Goal: Task Accomplishment & Management: Use online tool/utility

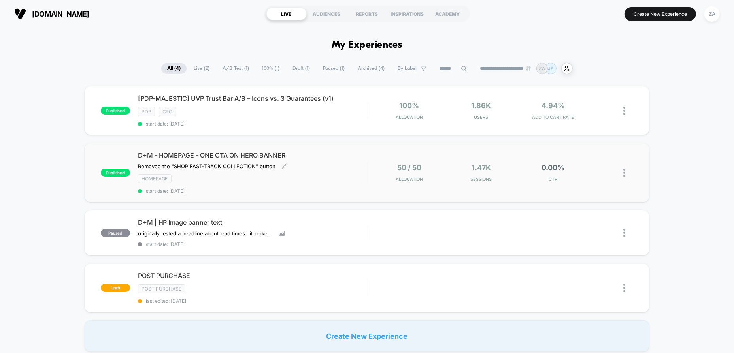
click at [334, 188] on span "start date: [DATE]" at bounding box center [252, 191] width 229 height 6
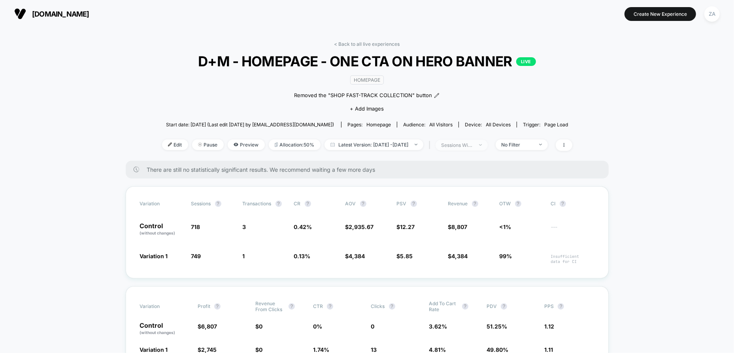
click at [488, 145] on span "sessions with impression" at bounding box center [461, 145] width 52 height 11
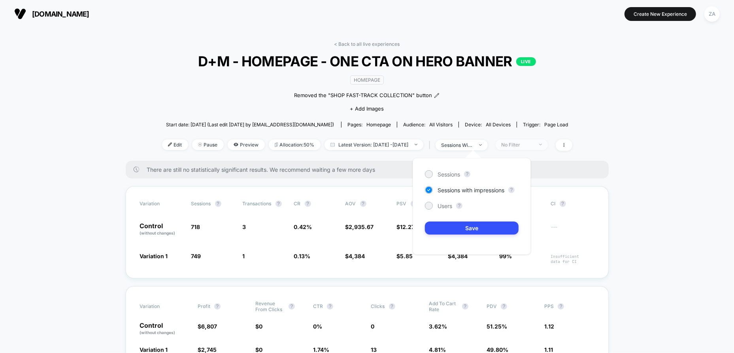
click at [528, 145] on div "No Filter" at bounding box center [517, 145] width 32 height 6
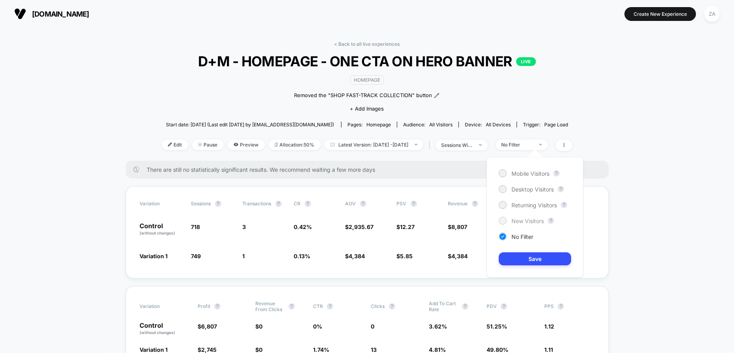
click at [526, 221] on span "New Visitors" at bounding box center [527, 221] width 32 height 7
click at [539, 260] on button "Save" at bounding box center [535, 258] width 72 height 13
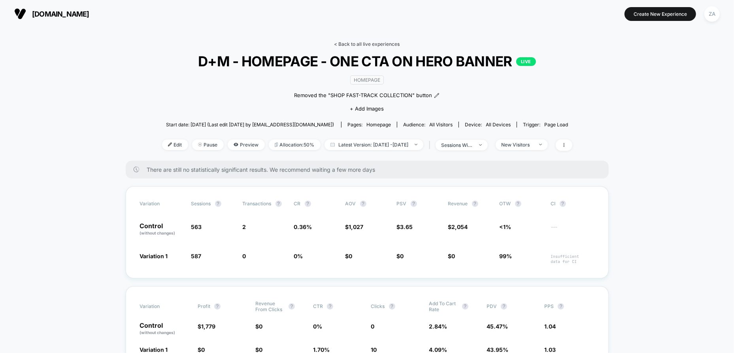
click at [353, 43] on link "< Back to all live experiences" at bounding box center [367, 44] width 66 height 6
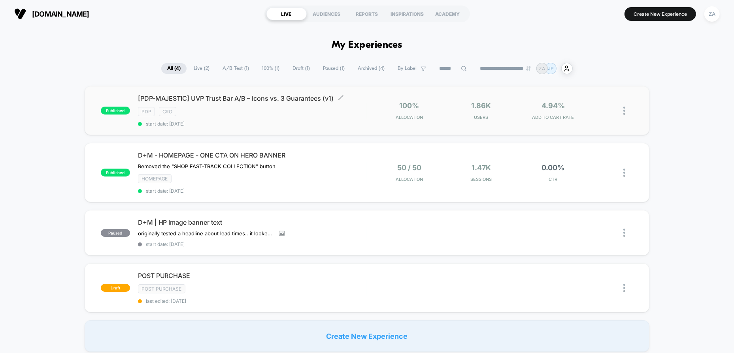
click at [303, 115] on div "PDP CRO" at bounding box center [252, 111] width 229 height 9
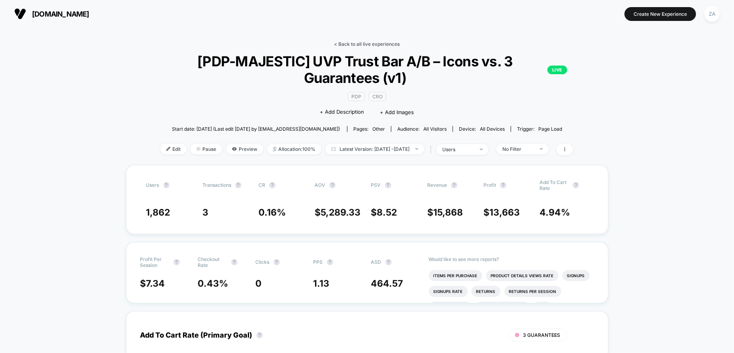
click at [361, 44] on link "< Back to all live experiences" at bounding box center [367, 44] width 66 height 6
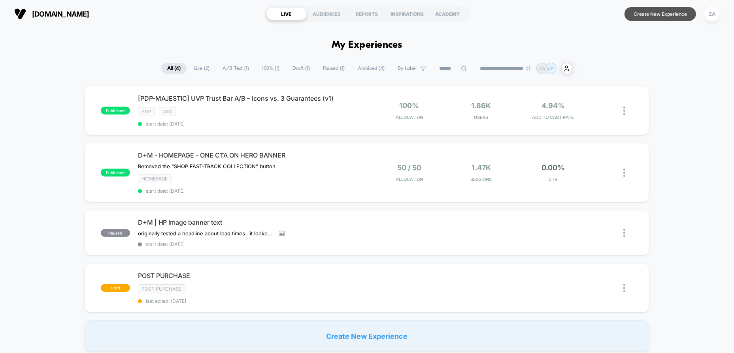
click at [654, 13] on button "Create New Experience" at bounding box center [660, 14] width 72 height 14
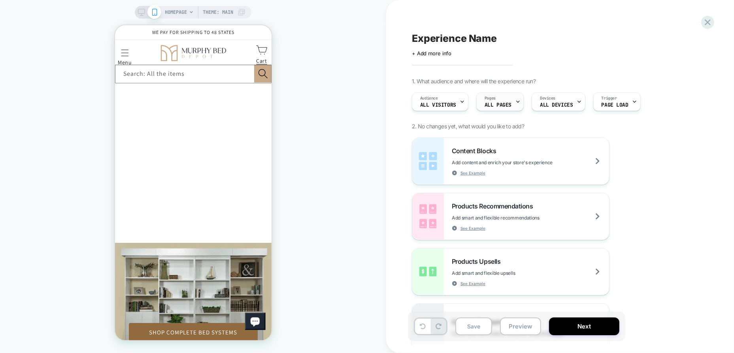
click at [507, 101] on div "Pages ALL PAGES" at bounding box center [498, 102] width 43 height 18
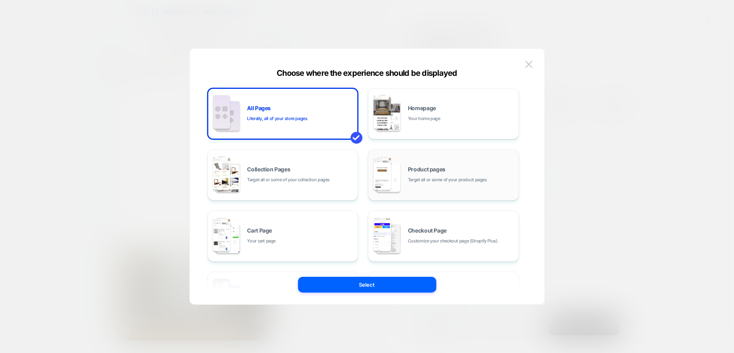
click at [445, 171] on div "Product pages Target all or some of your product pages" at bounding box center [461, 175] width 107 height 17
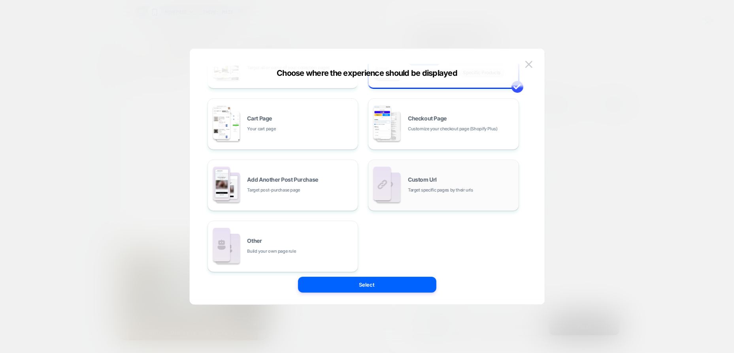
scroll to position [119, 0]
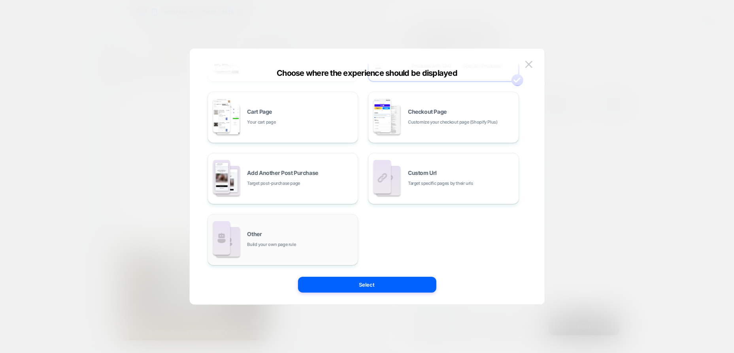
click at [339, 236] on div "Other Build your own page rule" at bounding box center [300, 240] width 107 height 17
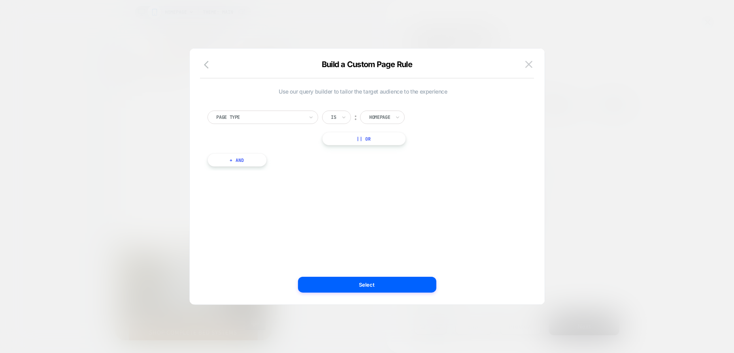
scroll to position [0, 0]
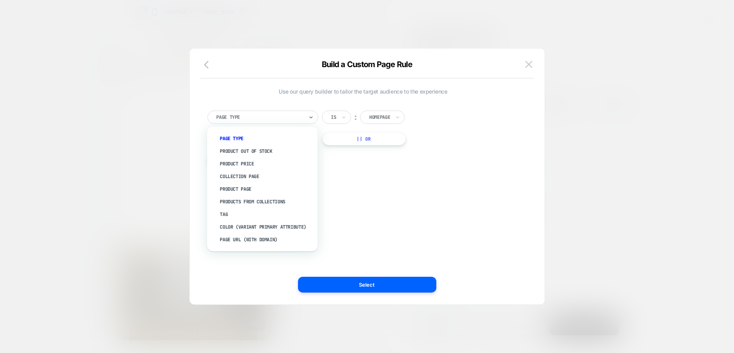
click at [299, 118] on div at bounding box center [260, 117] width 87 height 7
click at [243, 190] on div "Product Page" at bounding box center [266, 189] width 103 height 13
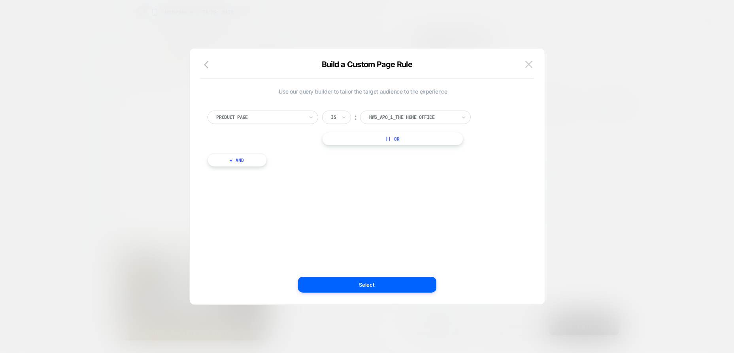
click at [328, 117] on div "Is" at bounding box center [336, 117] width 29 height 13
click at [414, 113] on div "mws_apo_1_the home office" at bounding box center [412, 117] width 89 height 9
click at [428, 116] on div at bounding box center [412, 117] width 87 height 7
click at [307, 168] on div "Product Page Is ︰ mws_apo_1_the home office || Or + And" at bounding box center [362, 135] width 319 height 72
click at [281, 115] on div at bounding box center [260, 117] width 87 height 7
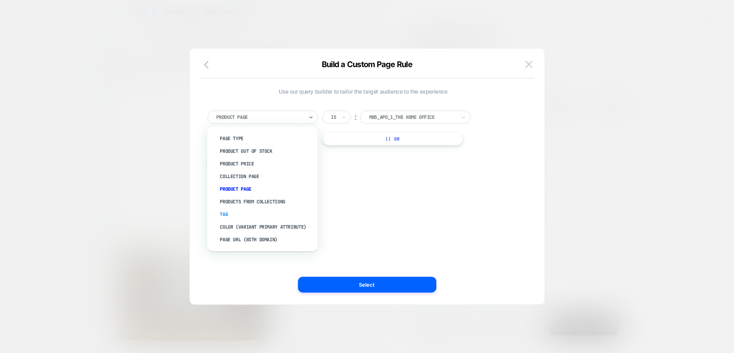
click at [247, 216] on div "Tag" at bounding box center [266, 214] width 103 height 13
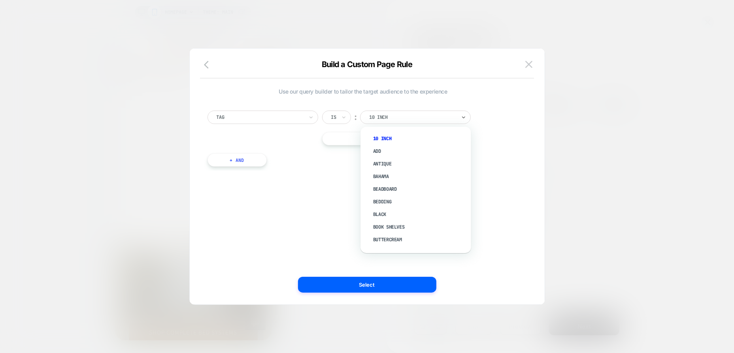
click at [377, 117] on div at bounding box center [412, 117] width 87 height 7
click at [405, 115] on div at bounding box center [412, 117] width 87 height 7
type input "**"
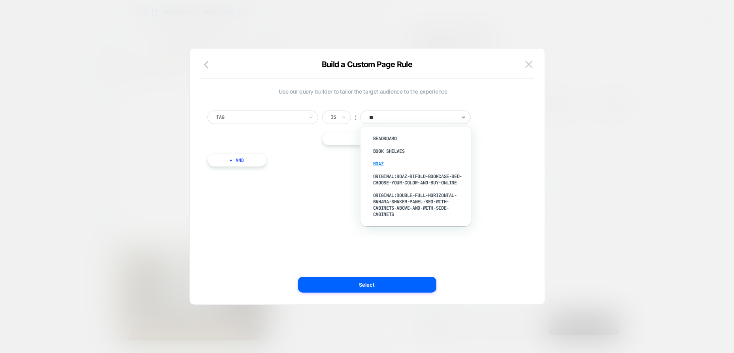
click at [380, 164] on div "boaz" at bounding box center [419, 164] width 103 height 13
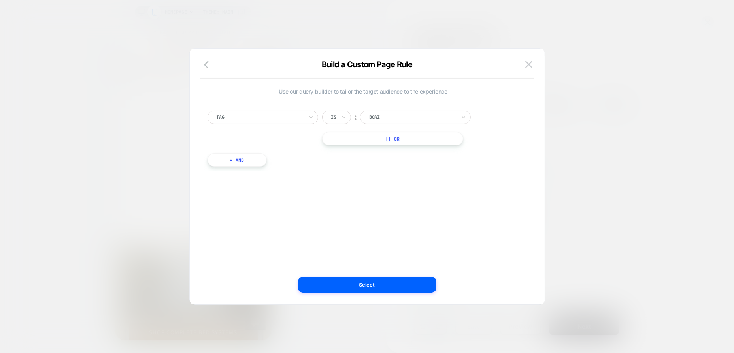
click at [394, 139] on button "|| Or" at bounding box center [392, 138] width 141 height 13
click at [394, 141] on div at bounding box center [412, 138] width 87 height 7
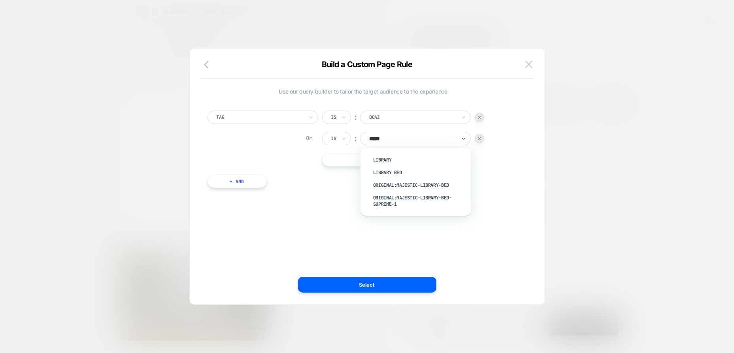
type input "******"
click at [388, 159] on div "Library" at bounding box center [419, 160] width 103 height 13
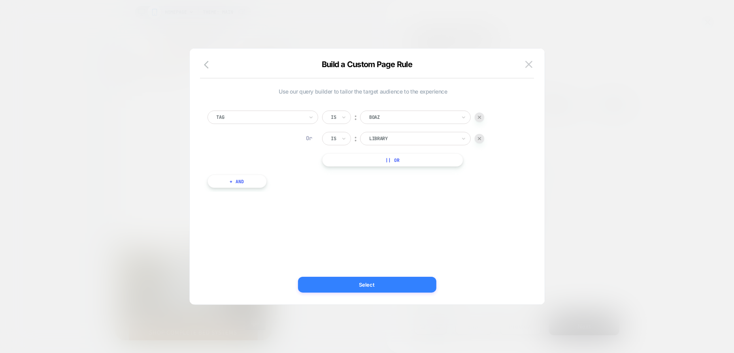
click at [377, 282] on button "Select" at bounding box center [367, 285] width 138 height 16
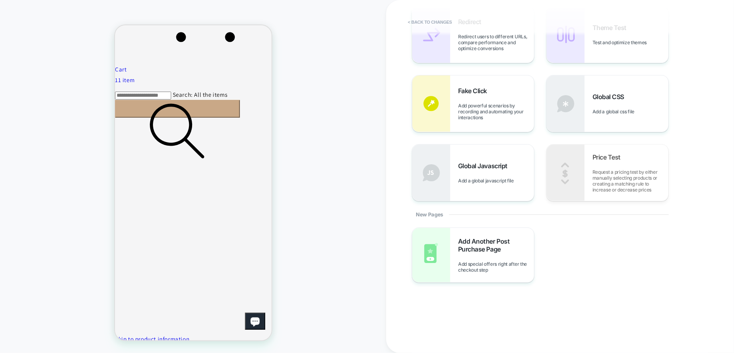
scroll to position [0, 0]
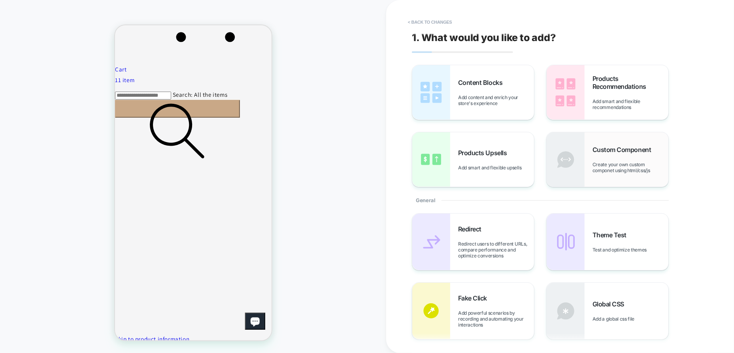
click at [609, 156] on div "Custom Component Create your own custom componet using html/css/js" at bounding box center [630, 160] width 76 height 28
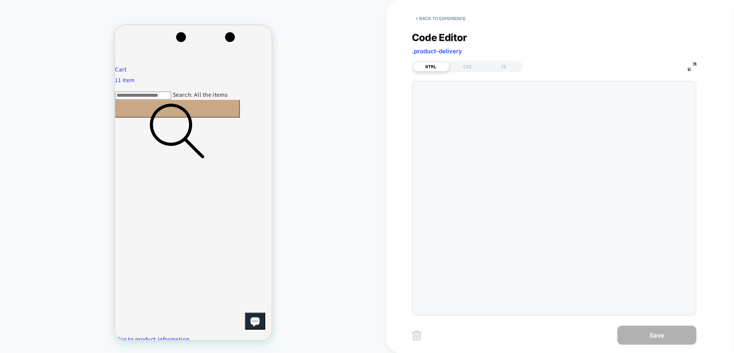
scroll to position [483, 0]
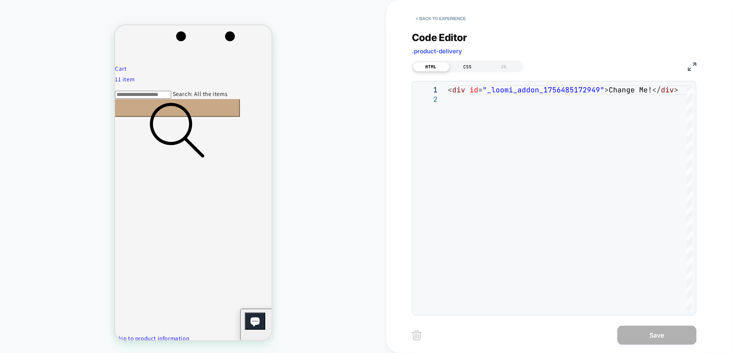
click at [465, 67] on div "CSS" at bounding box center [467, 66] width 36 height 9
click at [443, 70] on div "HTML" at bounding box center [431, 66] width 36 height 9
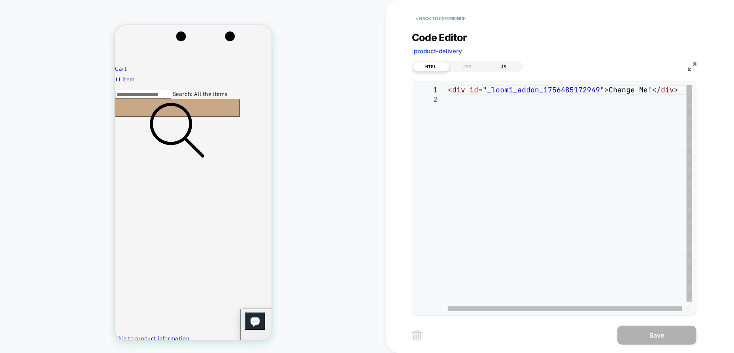
click at [497, 68] on div "JS" at bounding box center [504, 66] width 36 height 9
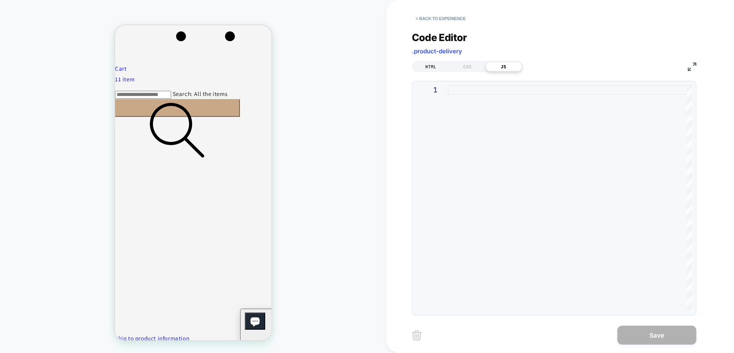
click at [436, 67] on div "HTML" at bounding box center [431, 66] width 36 height 9
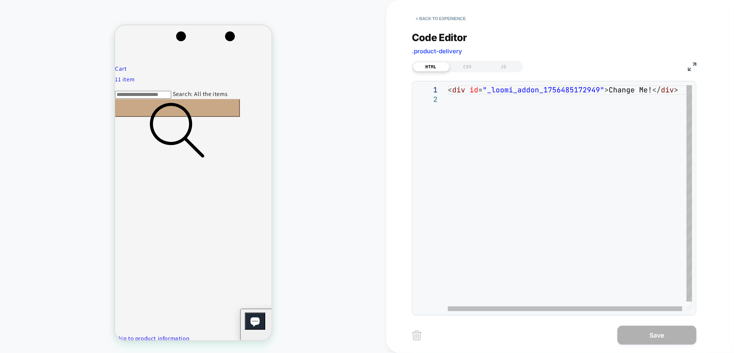
click at [599, 145] on div "< div id = "_loomi_addon_1756485172949" > Change Me! </ div >" at bounding box center [572, 203] width 249 height 236
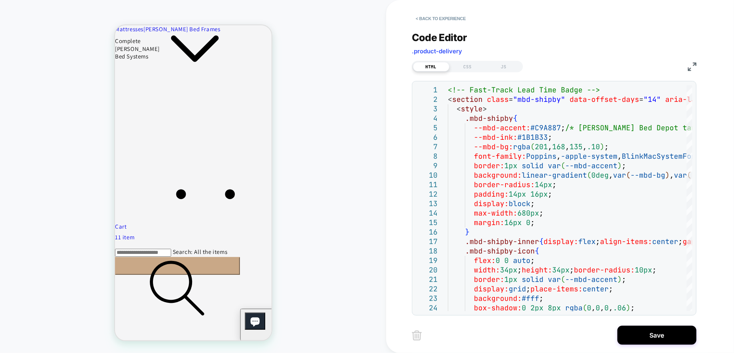
scroll to position [404, 0]
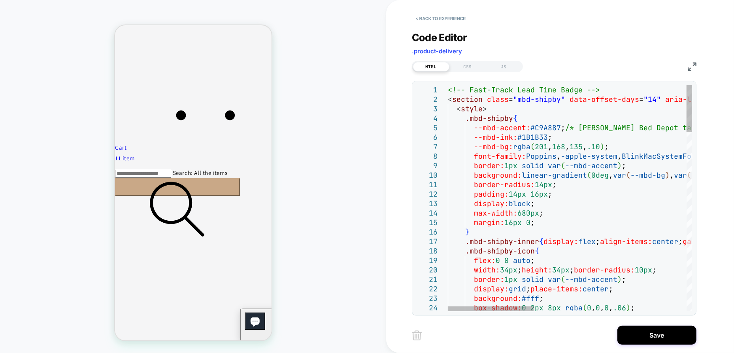
type textarea "**********"
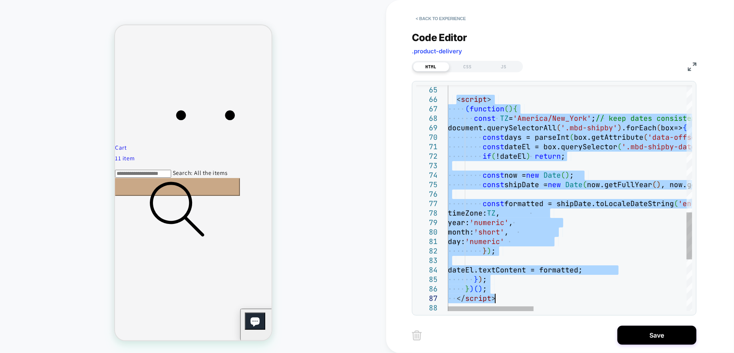
drag, startPoint x: 456, startPoint y: 98, endPoint x: 525, endPoint y: 300, distance: 212.6
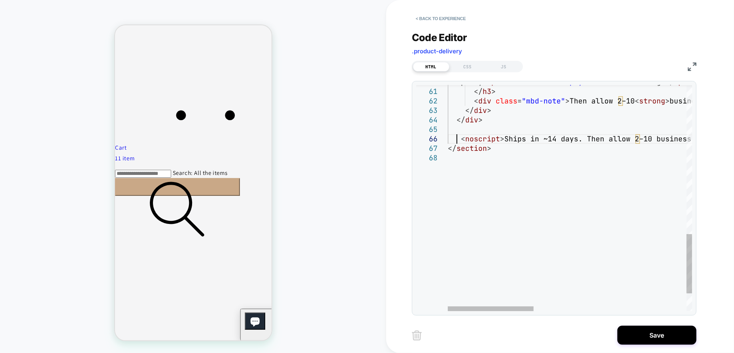
type textarea "**********"
click at [502, 66] on div "JS" at bounding box center [504, 66] width 36 height 9
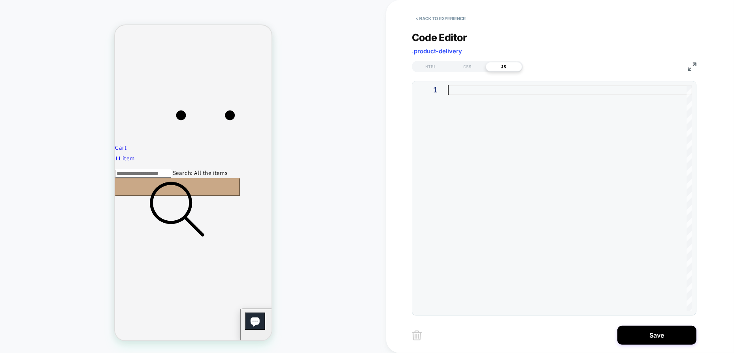
click at [489, 93] on div at bounding box center [570, 198] width 244 height 226
type textarea "**********"
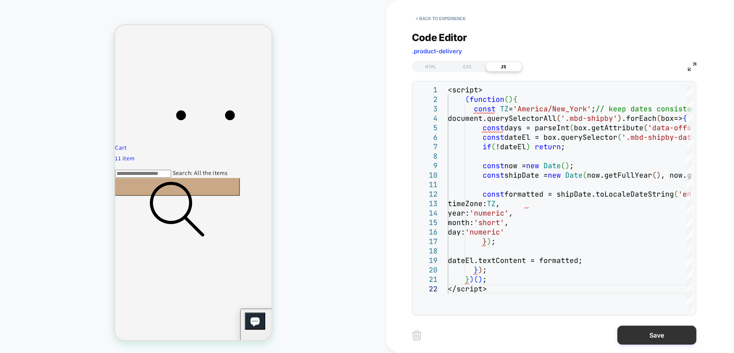
click at [661, 339] on button "Save" at bounding box center [656, 335] width 79 height 19
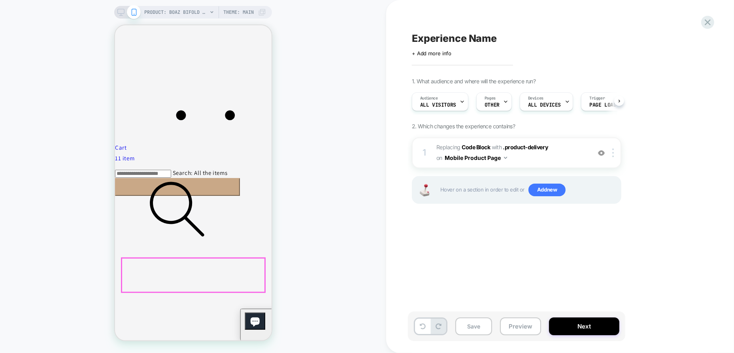
scroll to position [483, 0]
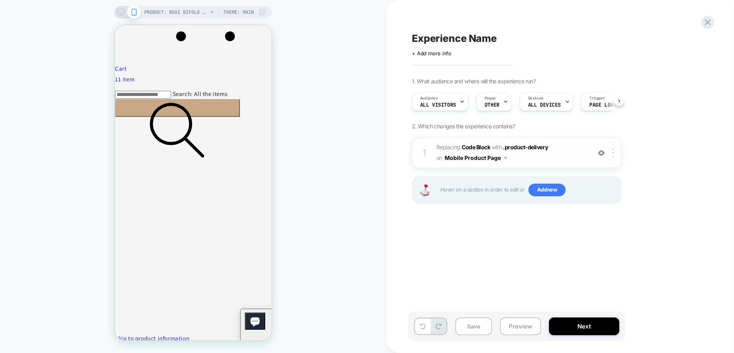
click at [509, 151] on span "Replacing Code Block WITH .product-delivery .product-delivery on Mobile Product…" at bounding box center [511, 152] width 151 height 21
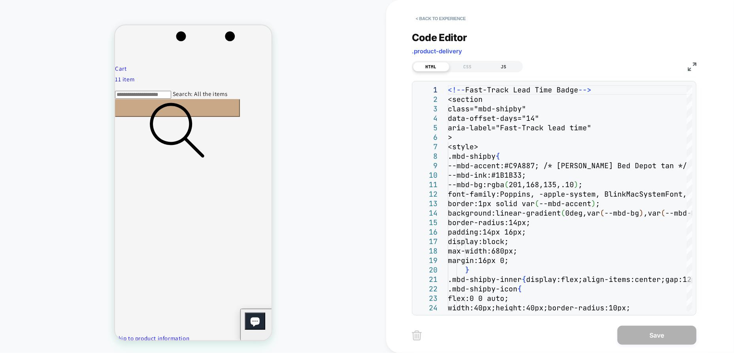
click at [509, 69] on div "JS" at bounding box center [504, 66] width 36 height 9
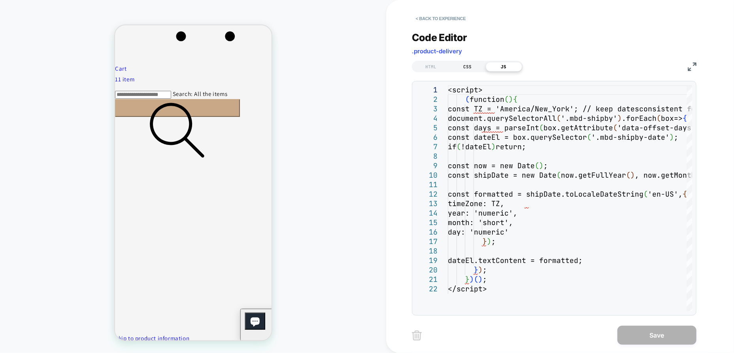
click at [472, 68] on div "CSS" at bounding box center [467, 66] width 36 height 9
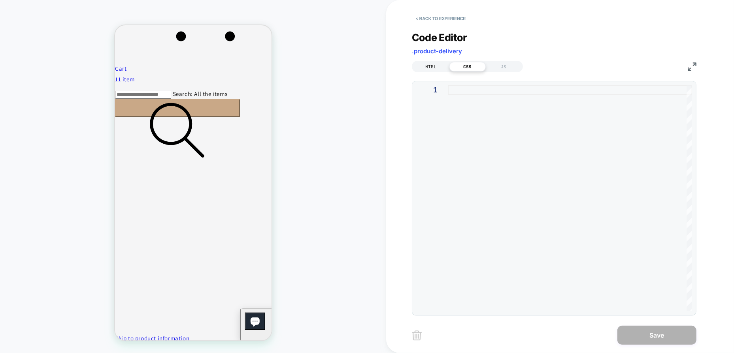
click at [429, 67] on div "HTML" at bounding box center [431, 66] width 36 height 9
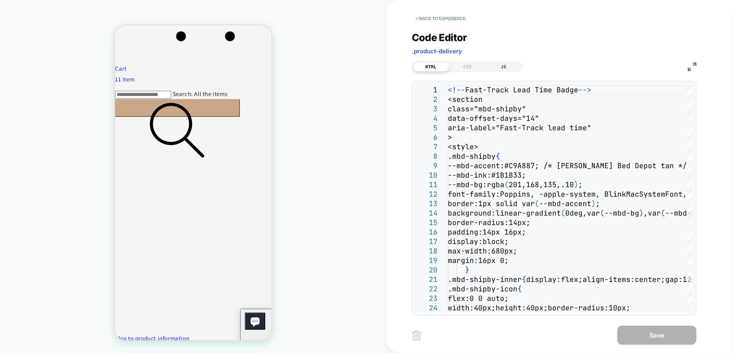
click at [503, 68] on div "JS" at bounding box center [504, 66] width 36 height 9
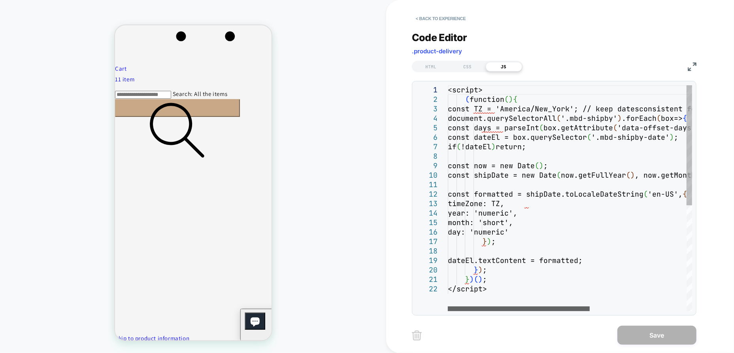
click at [518, 307] on div at bounding box center [519, 309] width 142 height 5
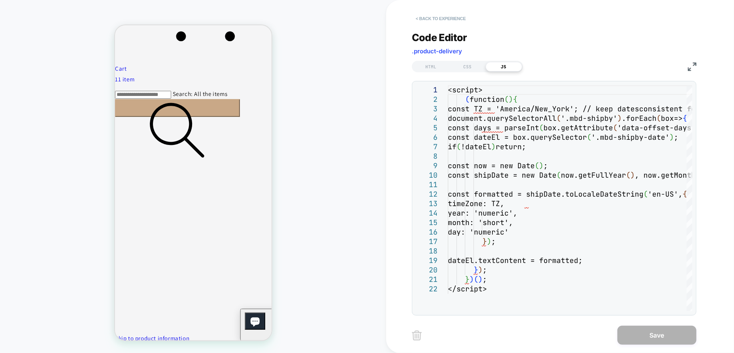
click at [435, 17] on button "< Back to experience" at bounding box center [441, 18] width 58 height 13
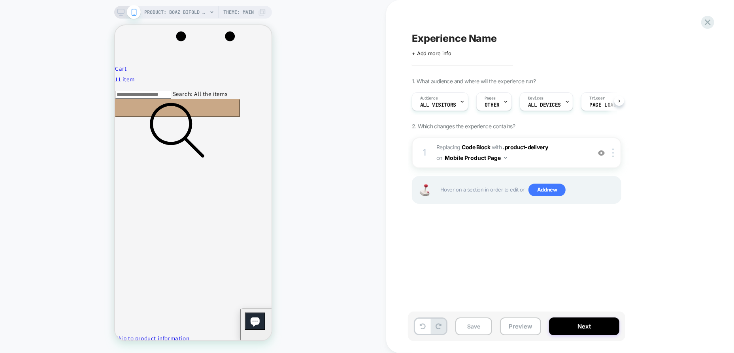
scroll to position [0, 0]
click at [526, 327] on button "Preview" at bounding box center [520, 327] width 41 height 18
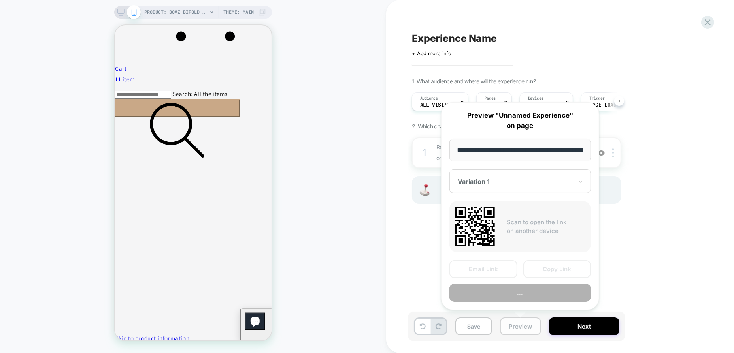
scroll to position [0, 293]
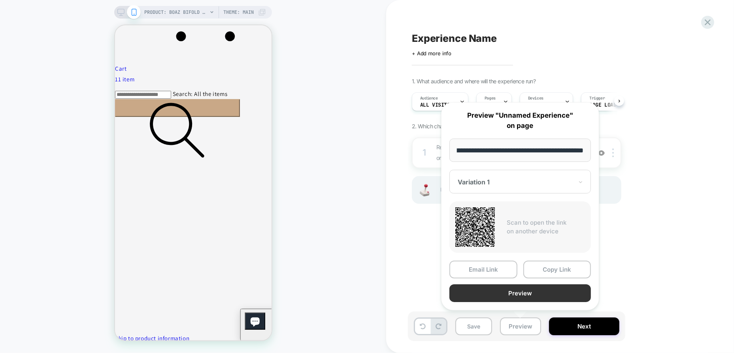
click at [528, 292] on button "Preview" at bounding box center [519, 294] width 141 height 18
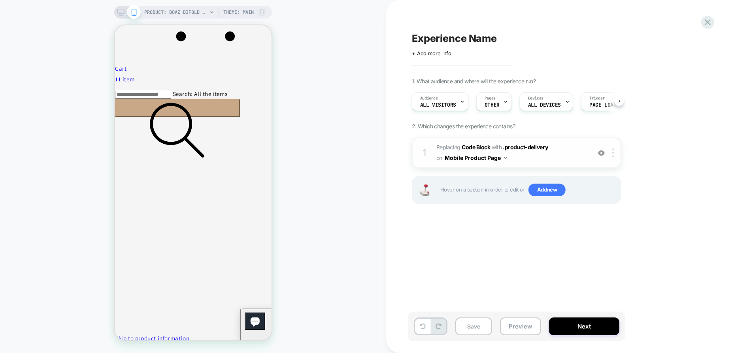
click at [512, 153] on span "Replacing Code Block WITH .product-delivery .product-delivery on Mobile Product…" at bounding box center [511, 152] width 151 height 21
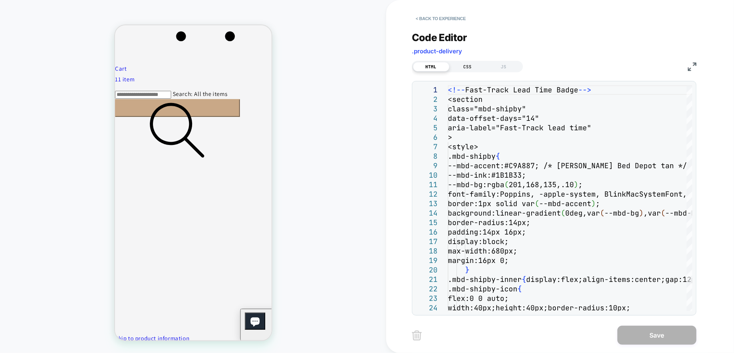
click at [468, 67] on div "CSS" at bounding box center [467, 66] width 36 height 9
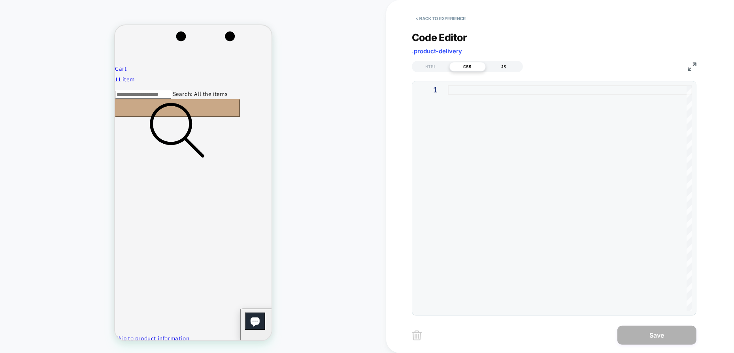
click at [498, 67] on div "JS" at bounding box center [504, 66] width 36 height 9
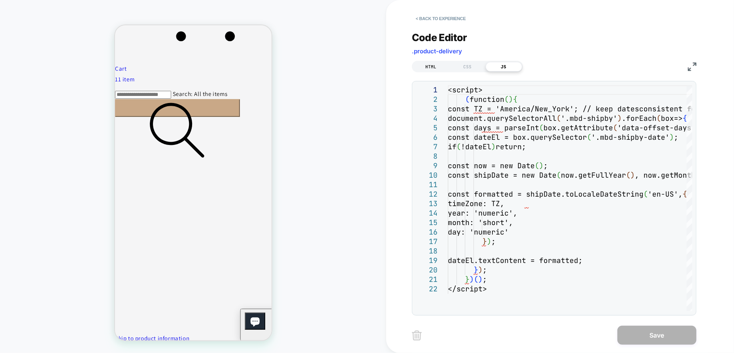
click at [435, 66] on div "HTML" at bounding box center [431, 66] width 36 height 9
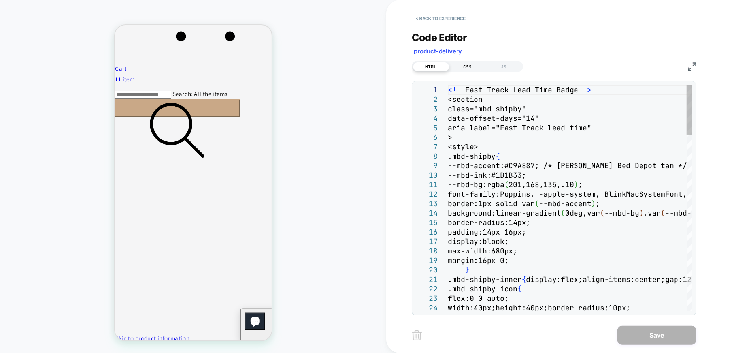
click at [470, 67] on div "CSS" at bounding box center [467, 66] width 36 height 9
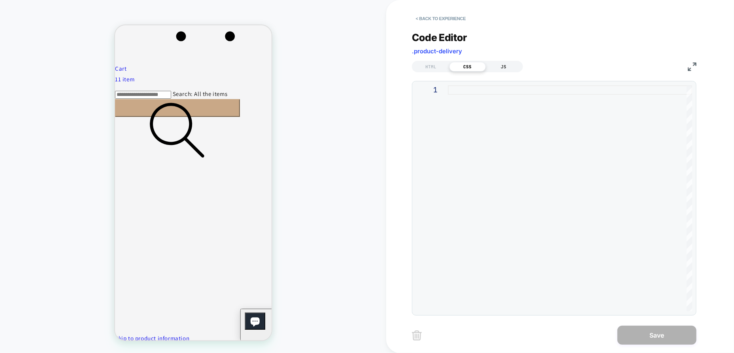
click at [498, 64] on div "JS" at bounding box center [504, 66] width 36 height 9
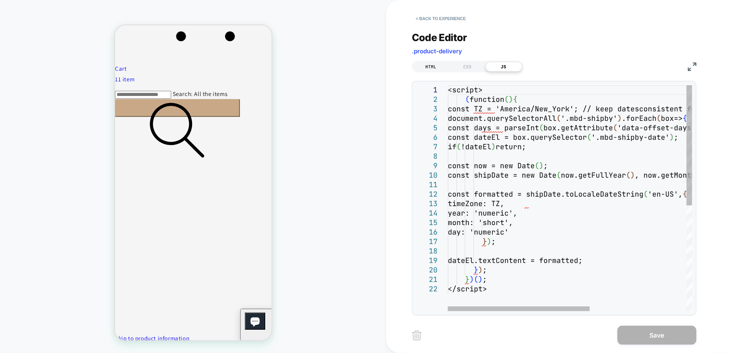
click at [436, 64] on div "HTML" at bounding box center [431, 66] width 36 height 9
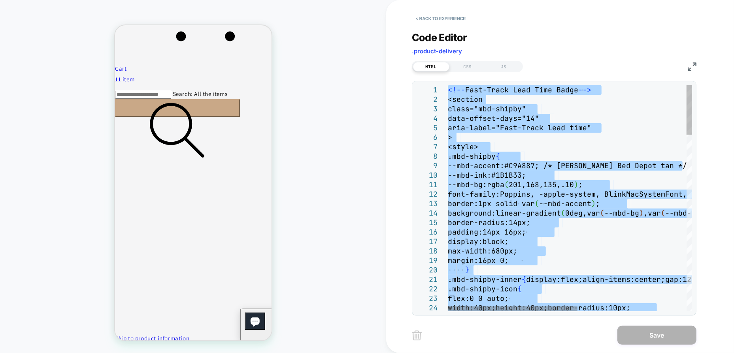
type textarea "**********"
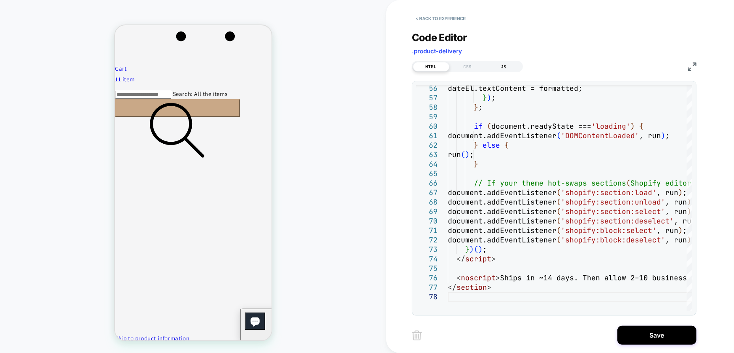
click at [509, 67] on div "JS" at bounding box center [504, 66] width 36 height 9
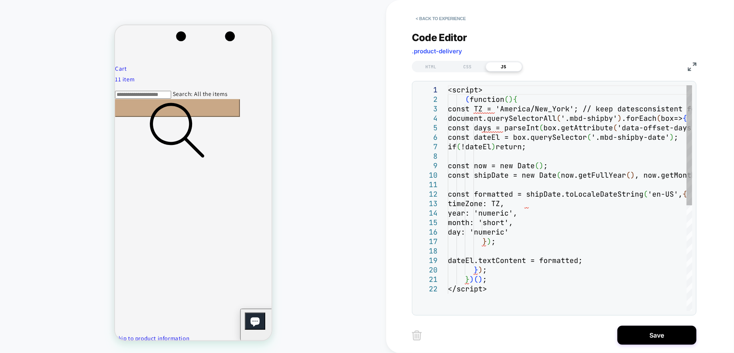
click at [524, 120] on div "<script> ( function ( ) { const TZ = 'America/New_York'; // keep dates consiste…" at bounding box center [570, 297] width 244 height 425
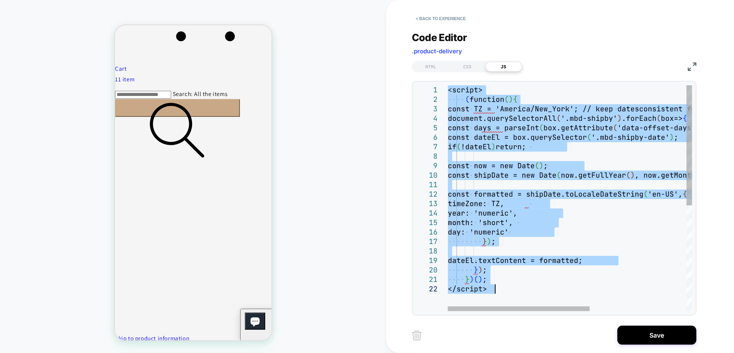
type textarea "**********"
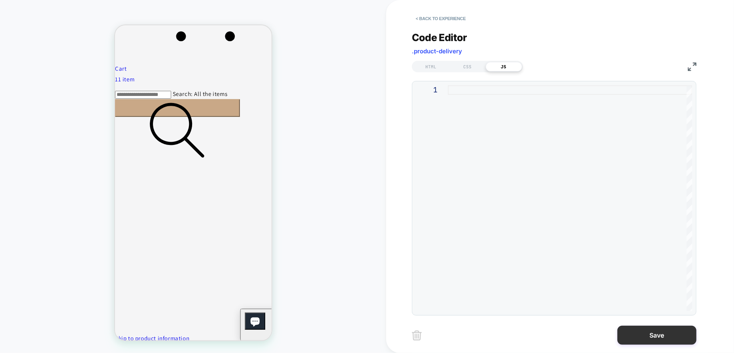
click at [651, 332] on button "Save" at bounding box center [656, 335] width 79 height 19
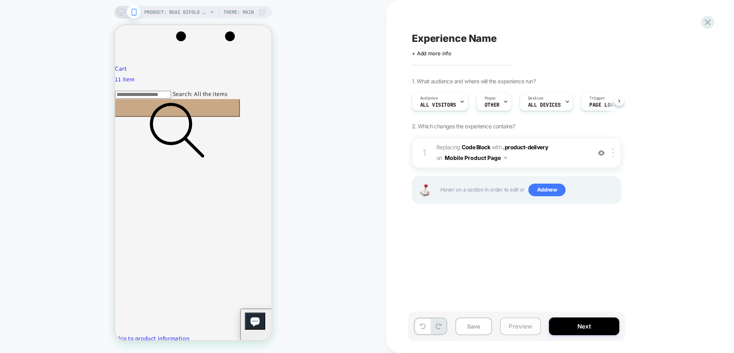
click at [521, 330] on button "Preview" at bounding box center [520, 327] width 41 height 18
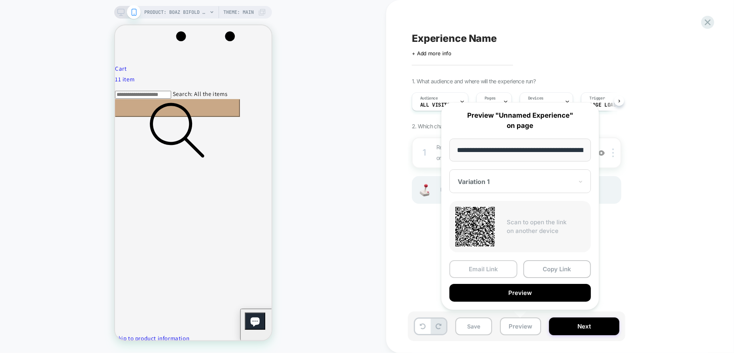
scroll to position [0, 293]
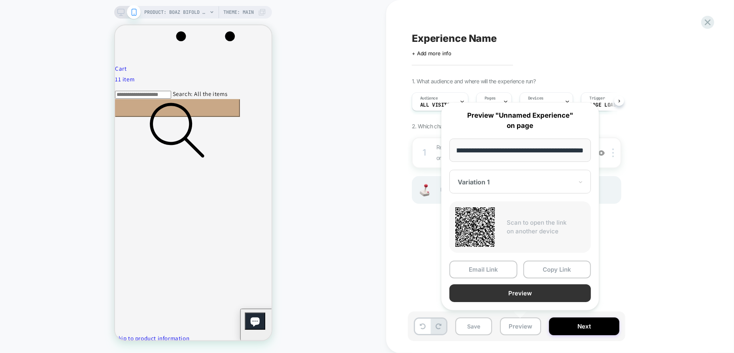
click at [532, 290] on button "Preview" at bounding box center [519, 294] width 141 height 18
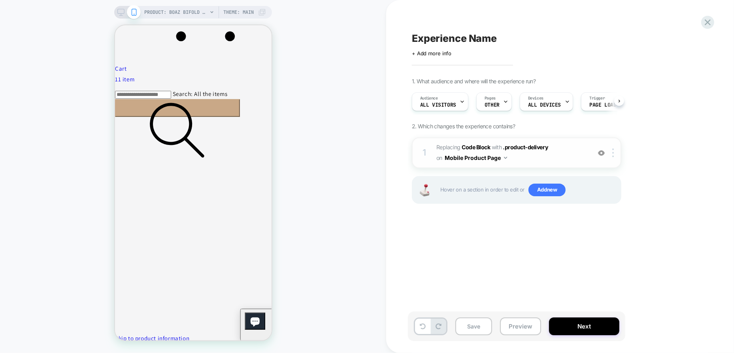
click at [496, 149] on span "WITH" at bounding box center [497, 147] width 10 height 7
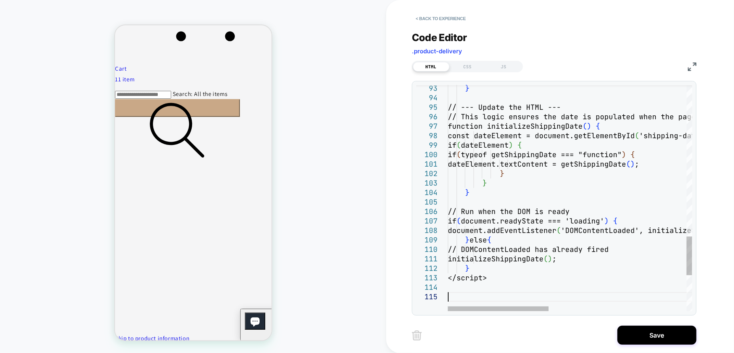
type textarea "**********"
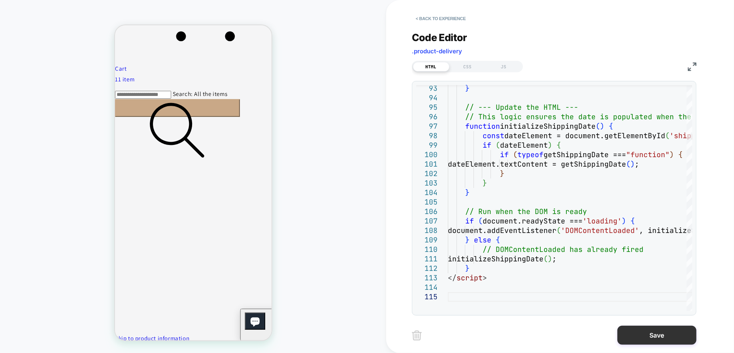
click at [655, 332] on button "Save" at bounding box center [656, 335] width 79 height 19
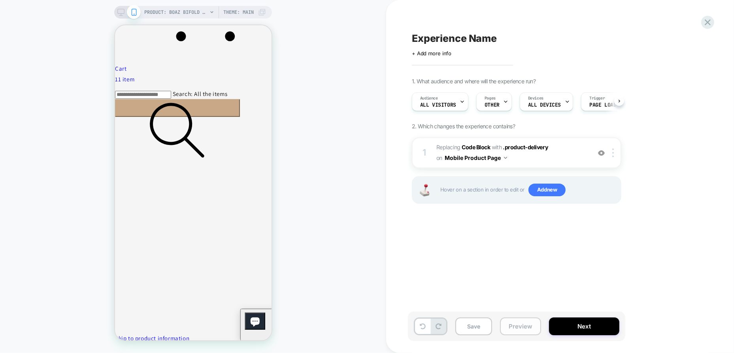
click at [516, 327] on button "Preview" at bounding box center [520, 327] width 41 height 18
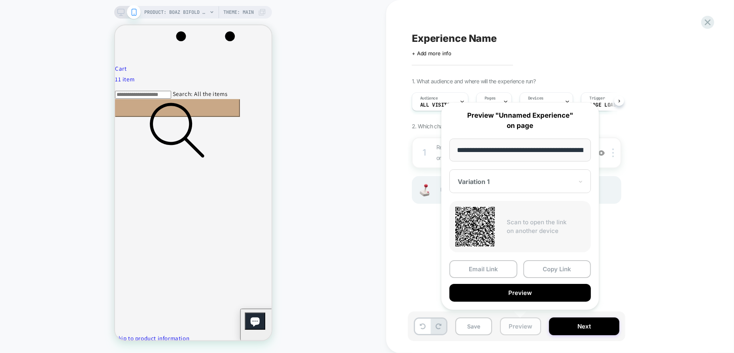
scroll to position [0, 293]
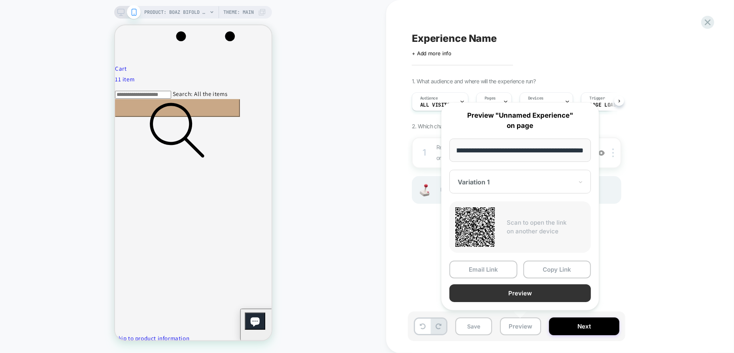
click at [524, 298] on button "Preview" at bounding box center [519, 294] width 141 height 18
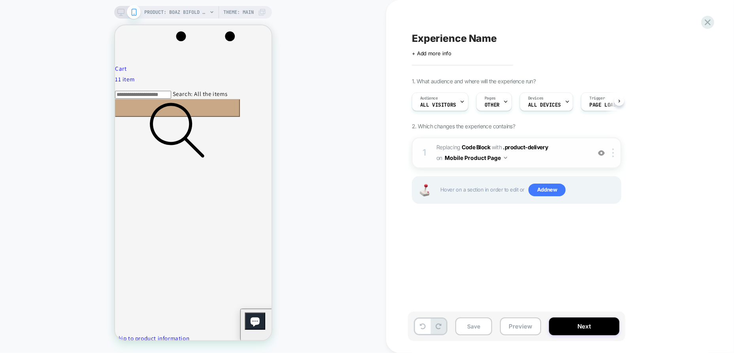
click at [587, 151] on span "Replacing Code Block WITH .product-delivery .product-delivery on Mobile Product…" at bounding box center [511, 152] width 151 height 21
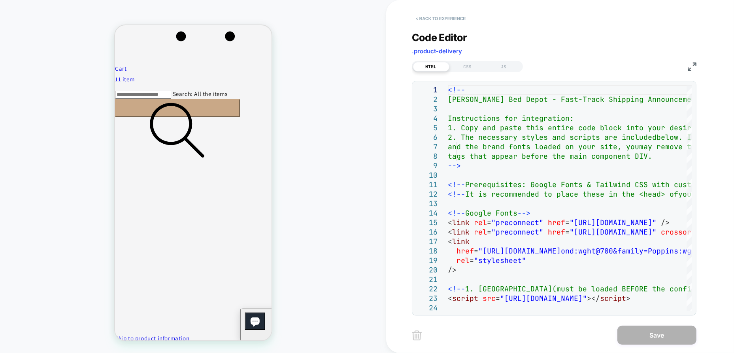
click at [445, 18] on button "< Back to experience" at bounding box center [441, 18] width 58 height 13
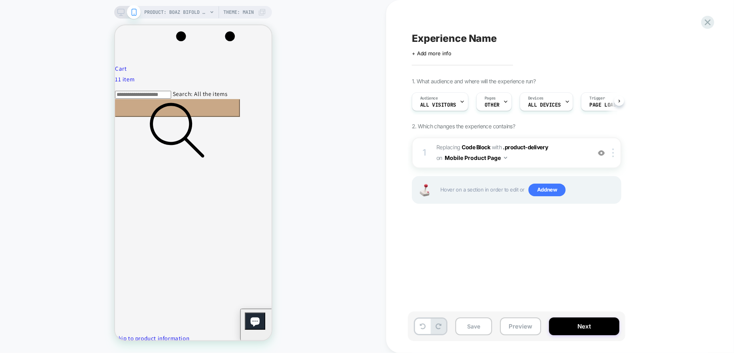
scroll to position [0, 0]
click at [513, 151] on span "Replacing Code Block WITH .product-delivery .product-delivery on Mobile Product…" at bounding box center [511, 152] width 151 height 21
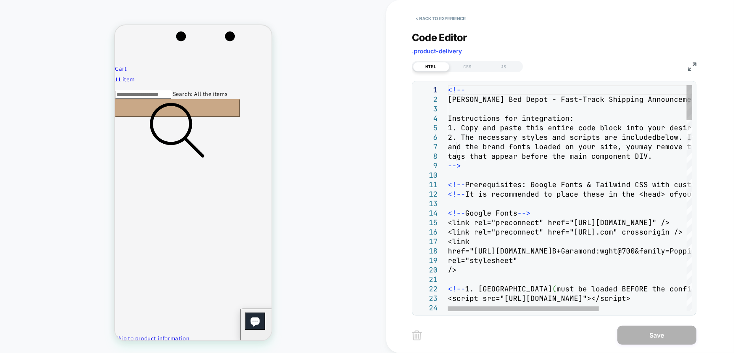
type textarea "**********"
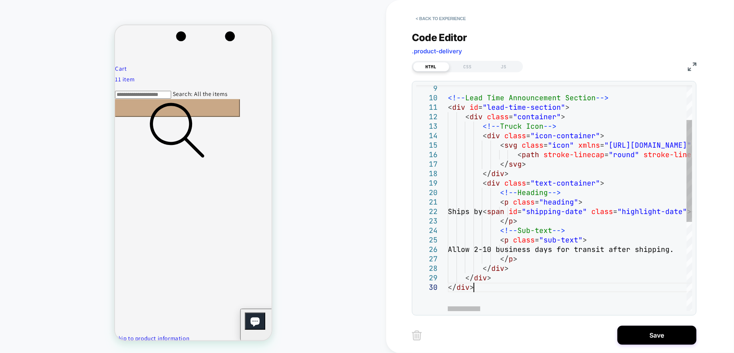
type textarea "**********"
click at [465, 64] on div "CSS" at bounding box center [467, 66] width 36 height 9
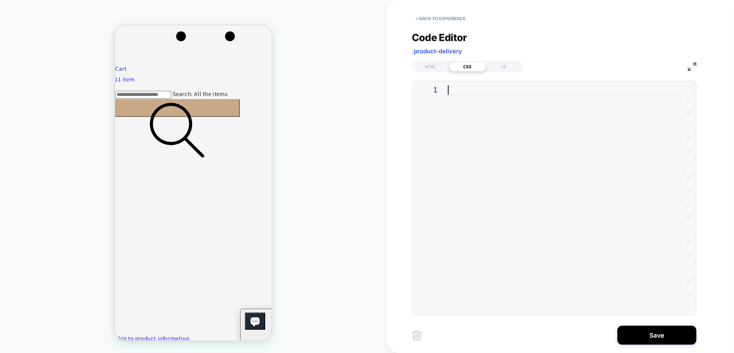
click at [479, 96] on div at bounding box center [570, 198] width 244 height 226
type textarea "**********"
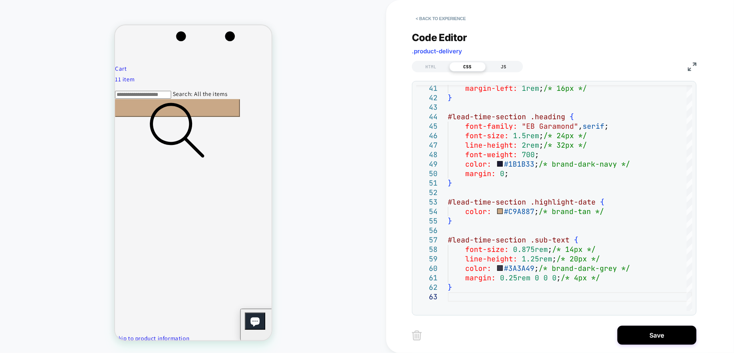
click at [502, 67] on div "JS" at bounding box center [504, 66] width 36 height 9
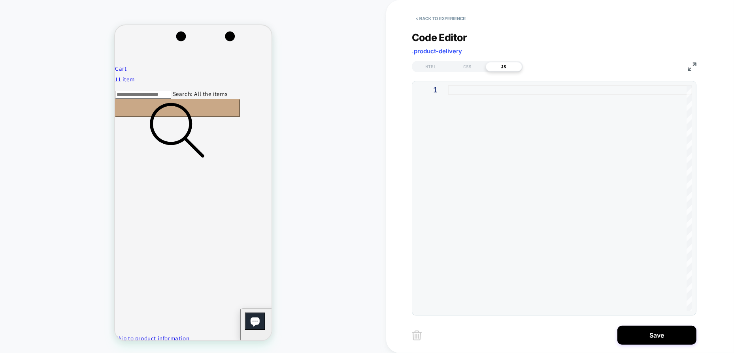
click at [529, 167] on div at bounding box center [570, 198] width 244 height 226
type textarea "**********"
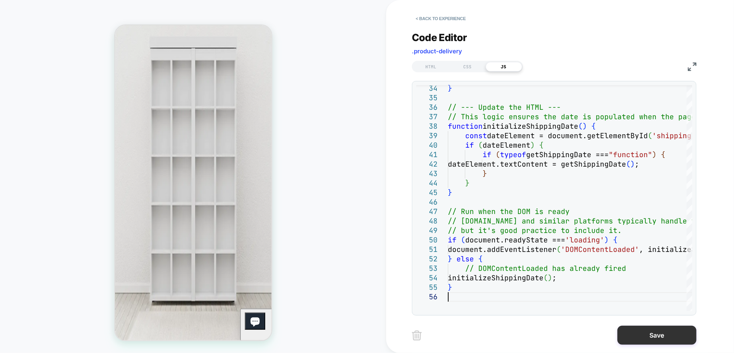
scroll to position [1353, 0]
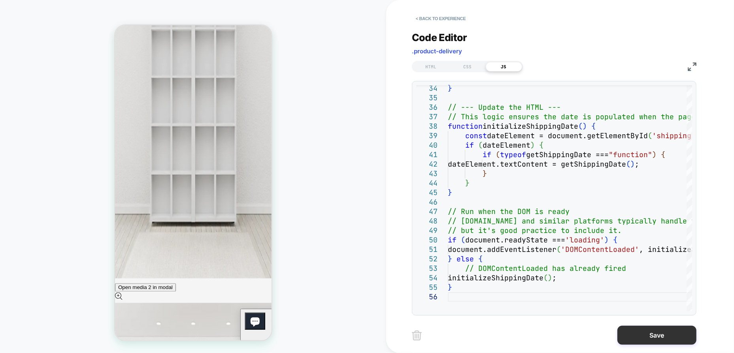
click at [649, 334] on button "Save" at bounding box center [656, 335] width 79 height 19
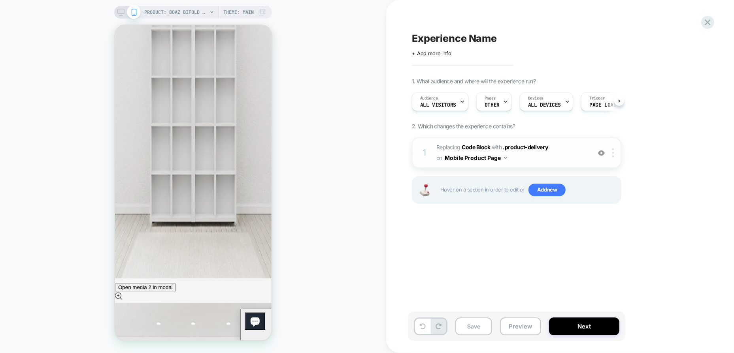
scroll to position [0, 0]
click at [475, 326] on button "Save" at bounding box center [473, 327] width 37 height 18
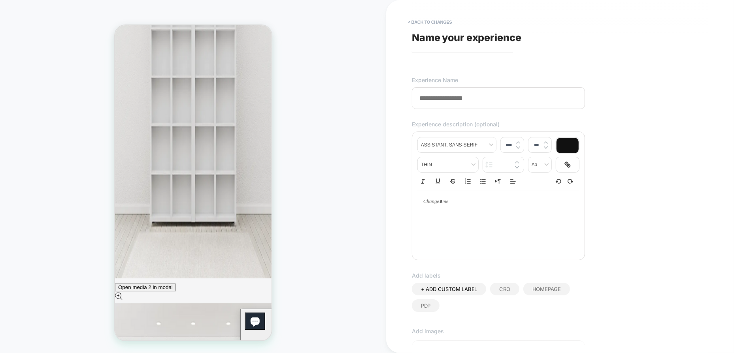
click at [446, 36] on span "Name your experience" at bounding box center [466, 38] width 109 height 12
type input "**********"
click at [427, 306] on span "PDP" at bounding box center [425, 306] width 9 height 6
click at [480, 219] on div at bounding box center [498, 221] width 162 height 63
click at [473, 211] on div at bounding box center [498, 201] width 162 height 23
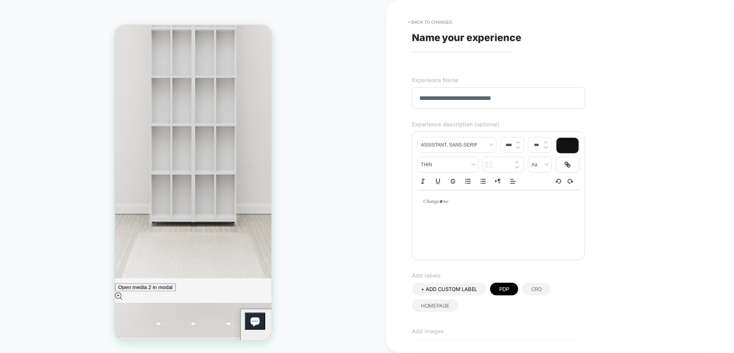
type input "****"
click at [537, 196] on div "**********" at bounding box center [498, 201] width 162 height 23
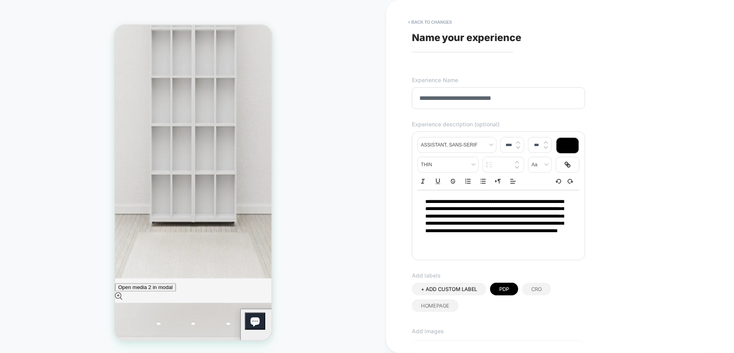
click at [525, 239] on p "**********" at bounding box center [495, 220] width 140 height 44
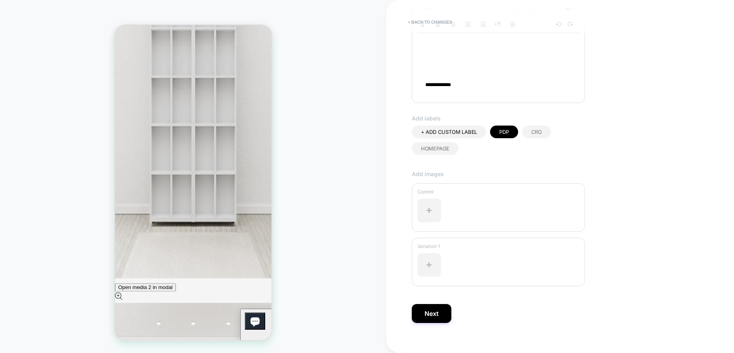
scroll to position [158, 0]
click at [441, 309] on button "Next" at bounding box center [432, 312] width 40 height 19
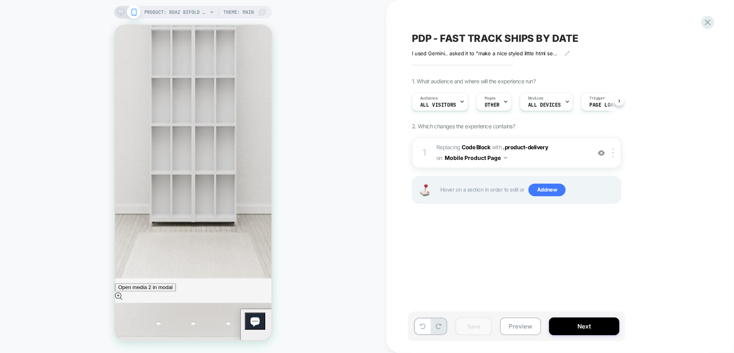
scroll to position [0, 0]
click at [526, 326] on button "Preview" at bounding box center [520, 327] width 41 height 18
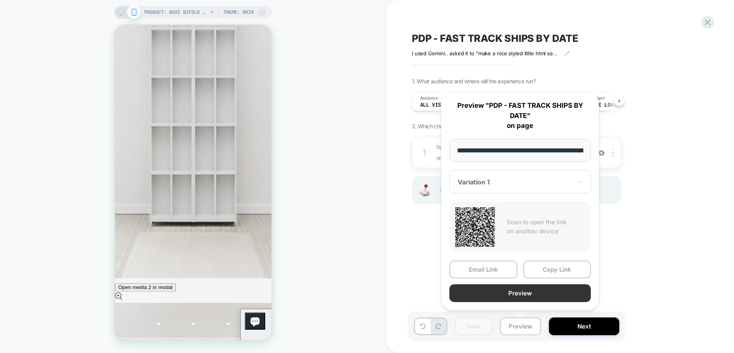
scroll to position [0, 293]
click at [533, 292] on button "Preview" at bounding box center [519, 294] width 141 height 18
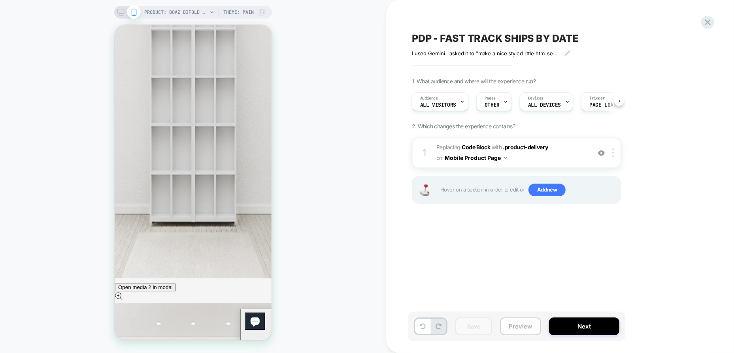
click at [518, 322] on button "Preview" at bounding box center [520, 327] width 41 height 18
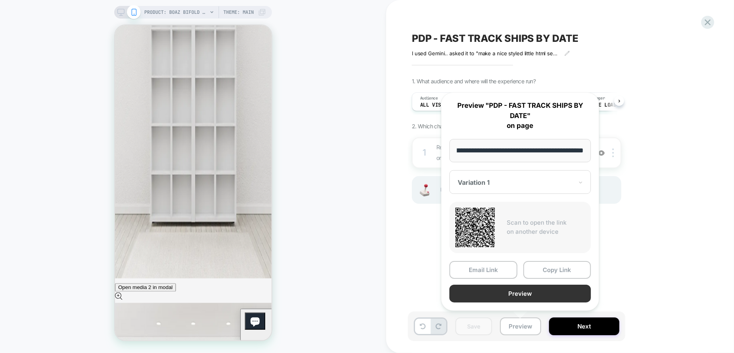
click at [523, 297] on button "Preview" at bounding box center [519, 294] width 141 height 18
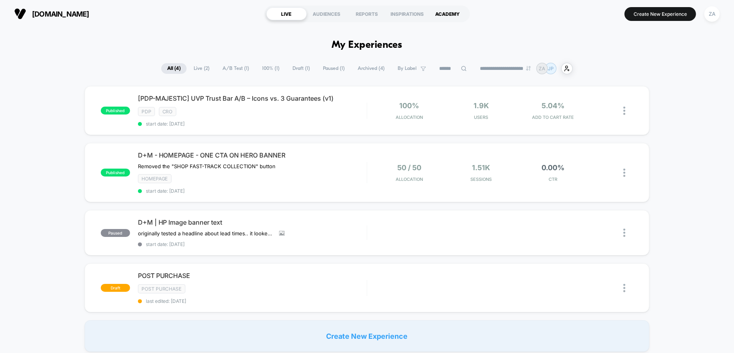
click at [455, 15] on div "ACADEMY" at bounding box center [448, 14] width 40 height 13
